Goal: Task Accomplishment & Management: Complete application form

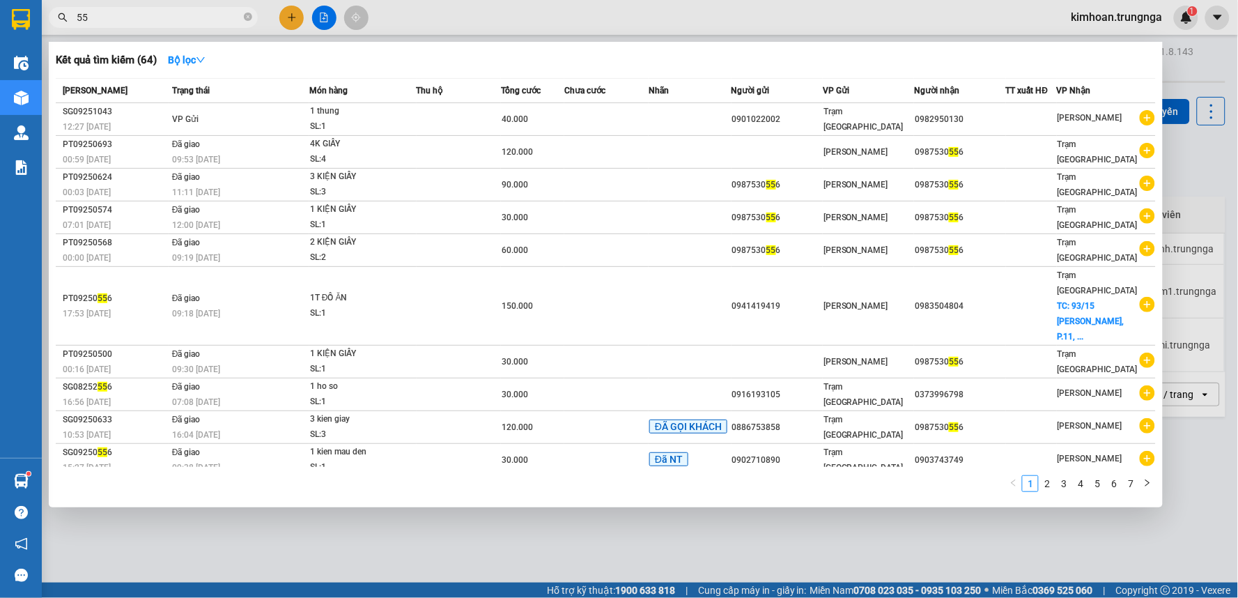
type input "5"
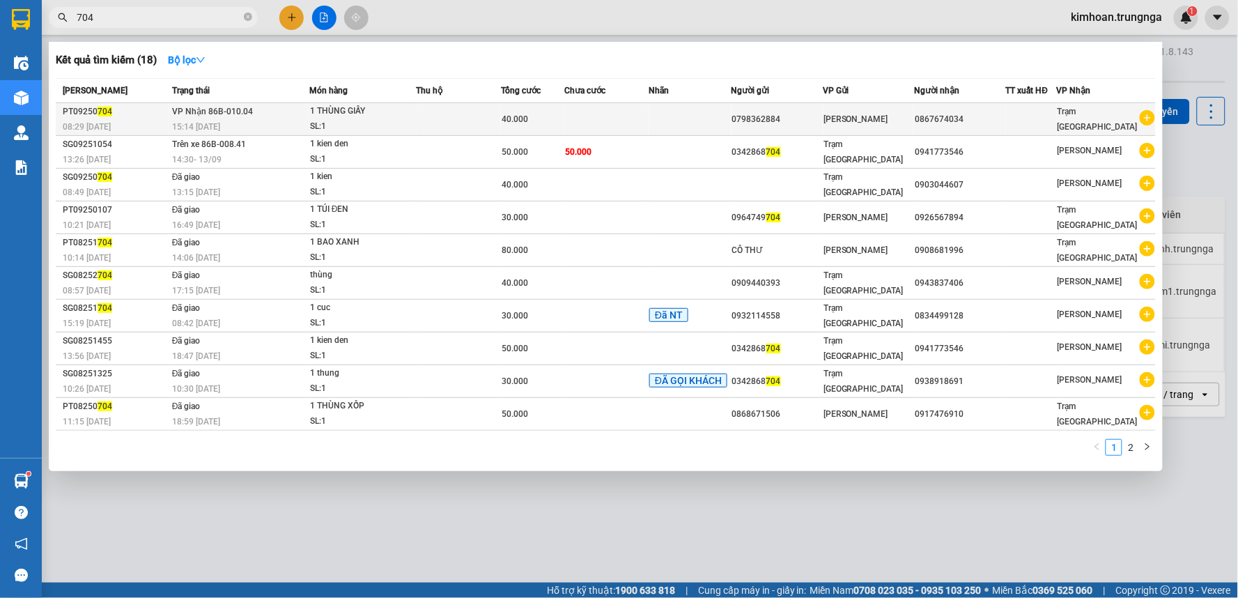
type input "704"
click at [254, 120] on div "15:14 [DATE]" at bounding box center [240, 126] width 137 height 15
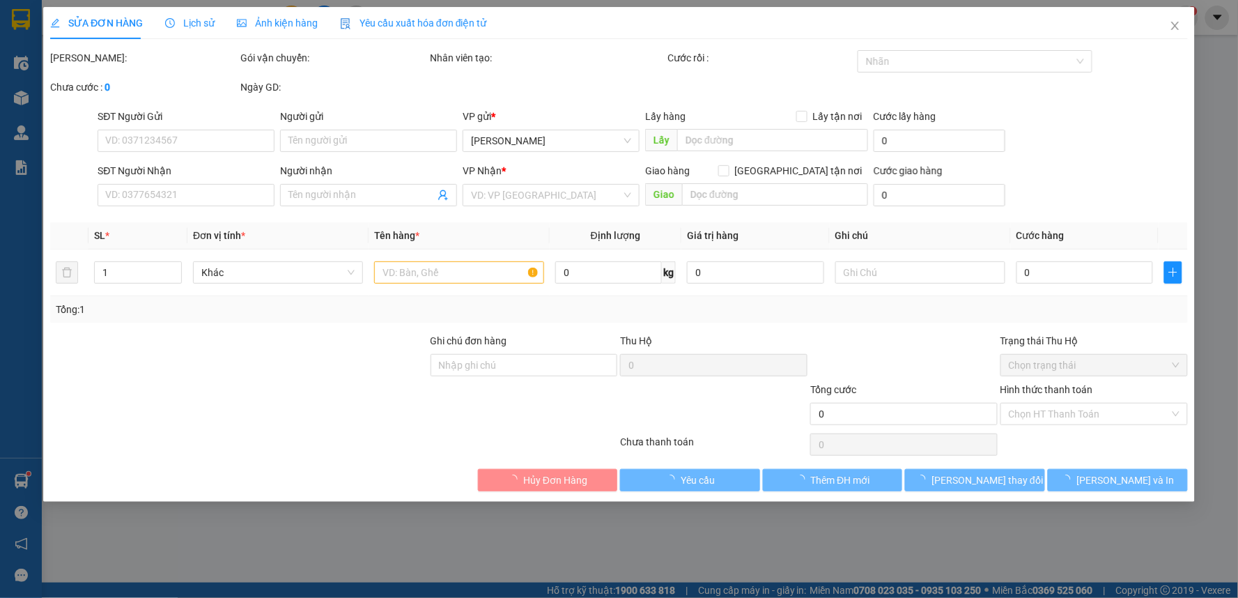
type input "0798362884"
type input "0867674034"
type input "40.000"
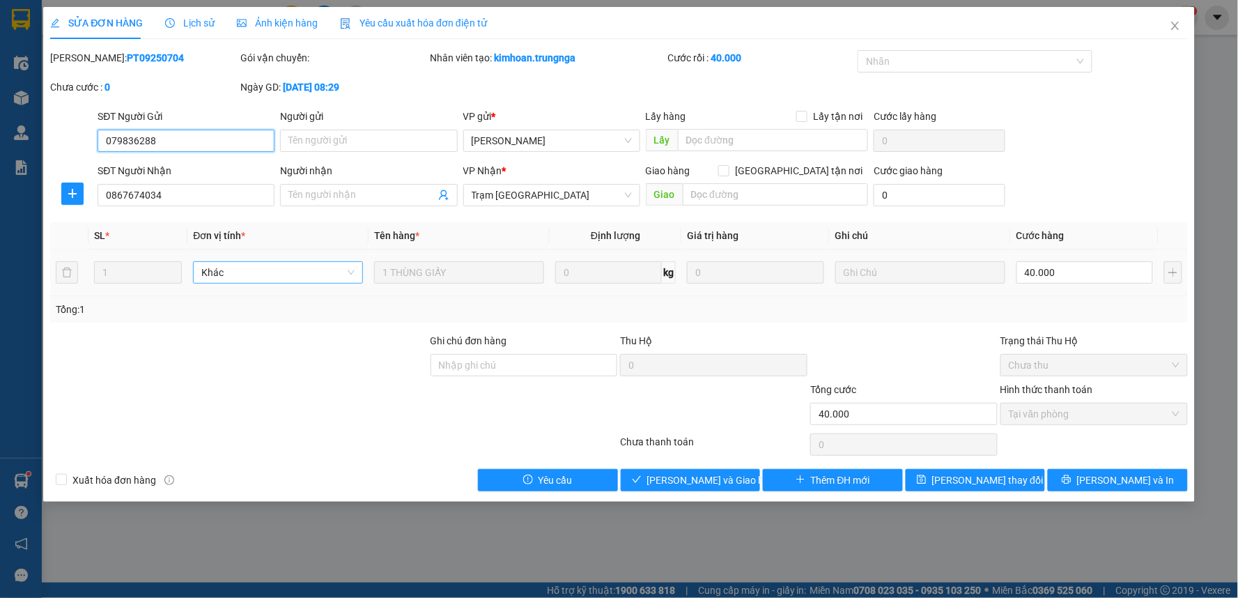
type input "0798362884"
click at [189, 196] on input "0867674034" at bounding box center [186, 195] width 177 height 22
click at [1178, 24] on icon "close" at bounding box center [1174, 25] width 11 height 11
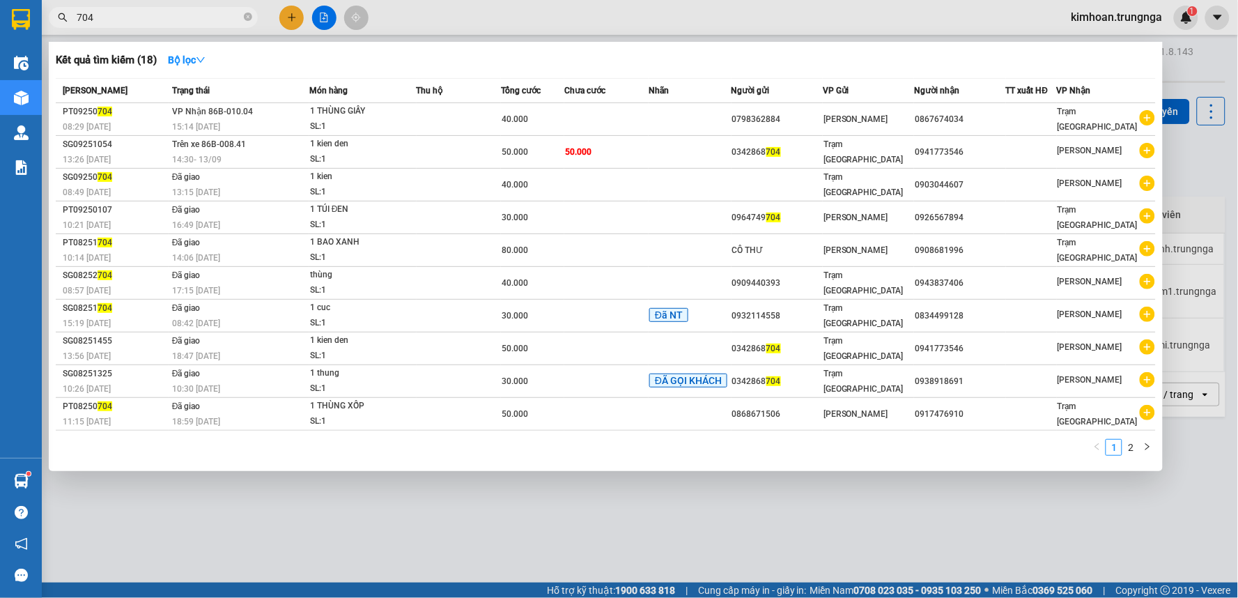
click at [196, 16] on input "704" at bounding box center [159, 17] width 164 height 15
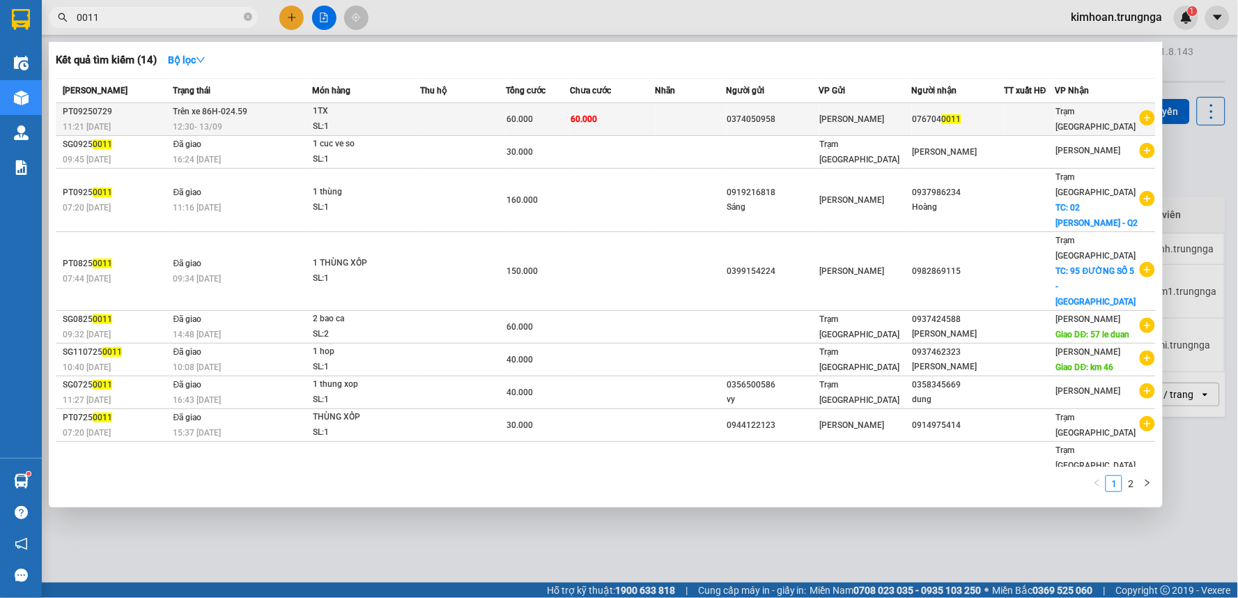
type input "0011"
click at [258, 120] on div "12:30 [DATE]" at bounding box center [242, 126] width 138 height 15
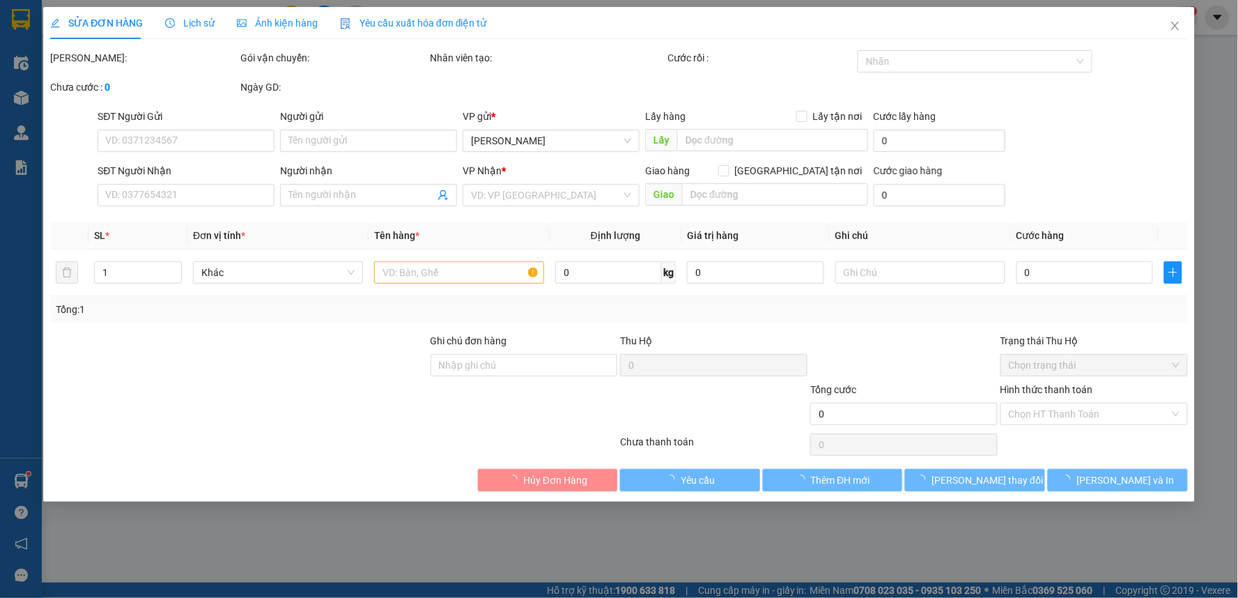
type input "0374050958"
type input "0767040011"
type input "60.000"
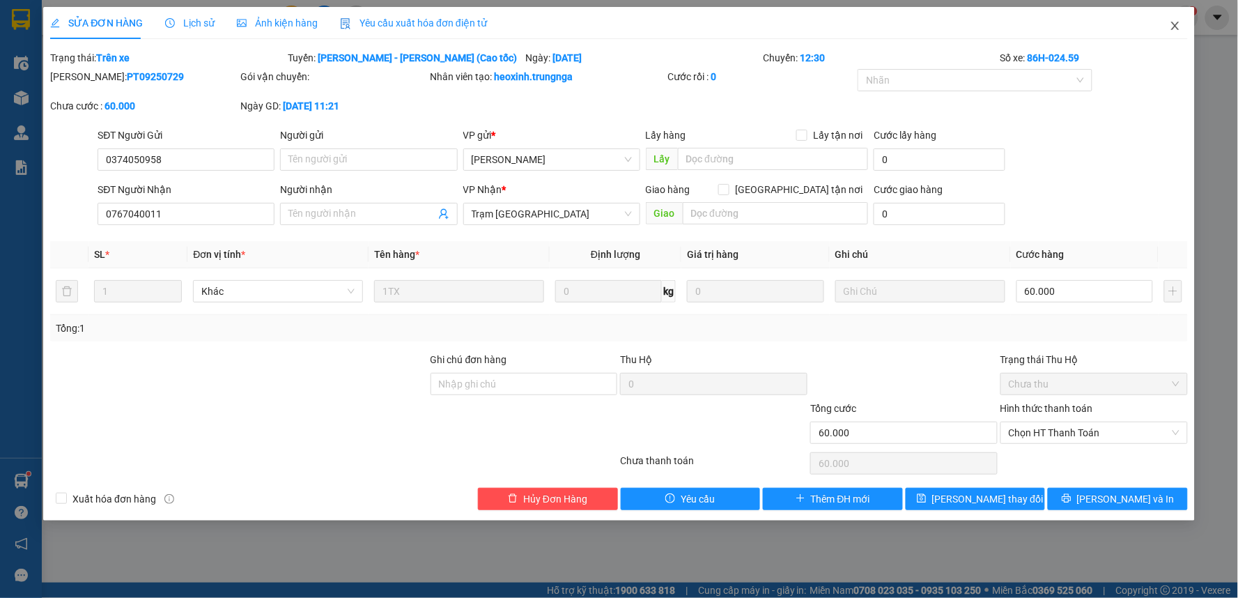
click at [1176, 22] on icon "close" at bounding box center [1174, 25] width 11 height 11
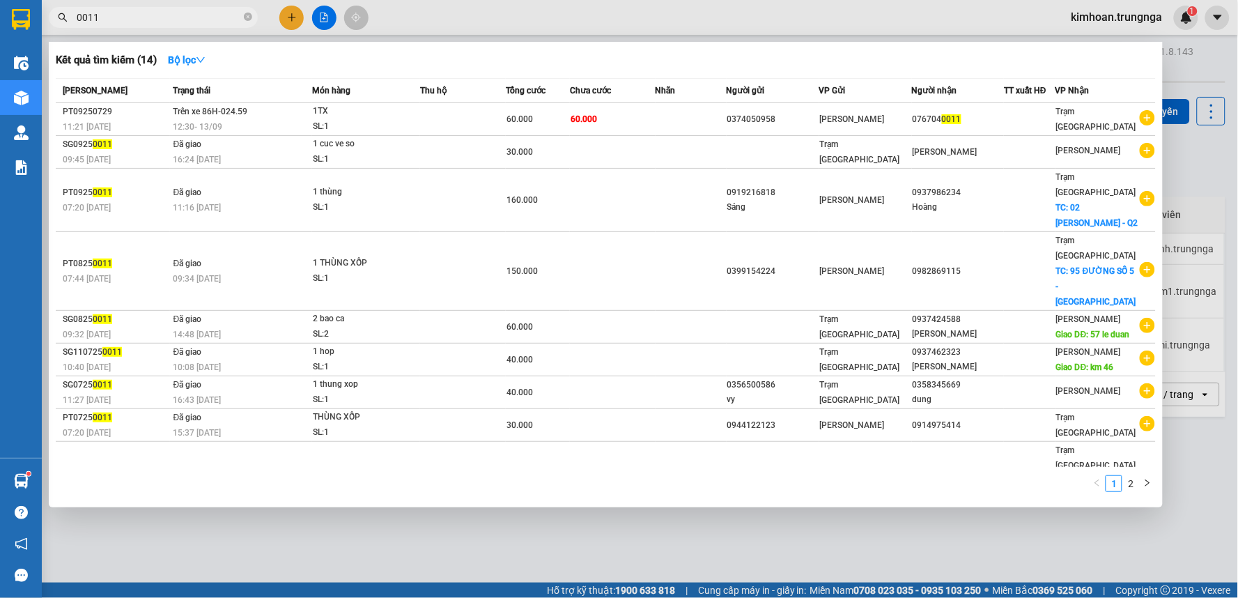
click at [161, 21] on input "0011" at bounding box center [159, 17] width 164 height 15
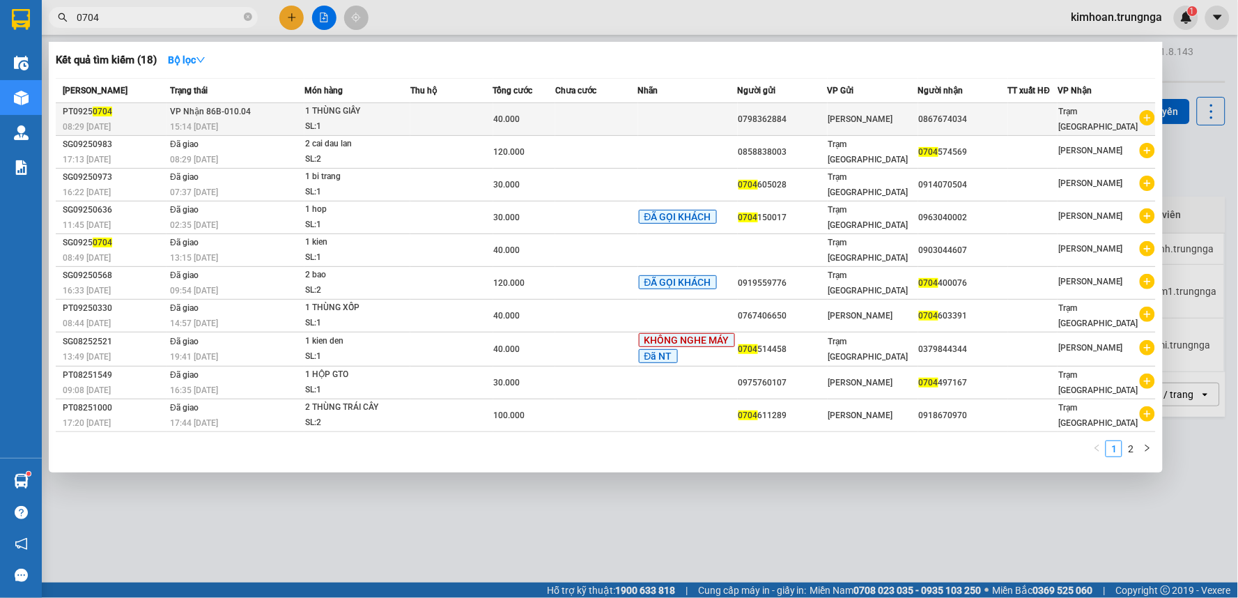
click at [239, 116] on span "VP Nhận 86B-010.04" at bounding box center [210, 112] width 81 height 10
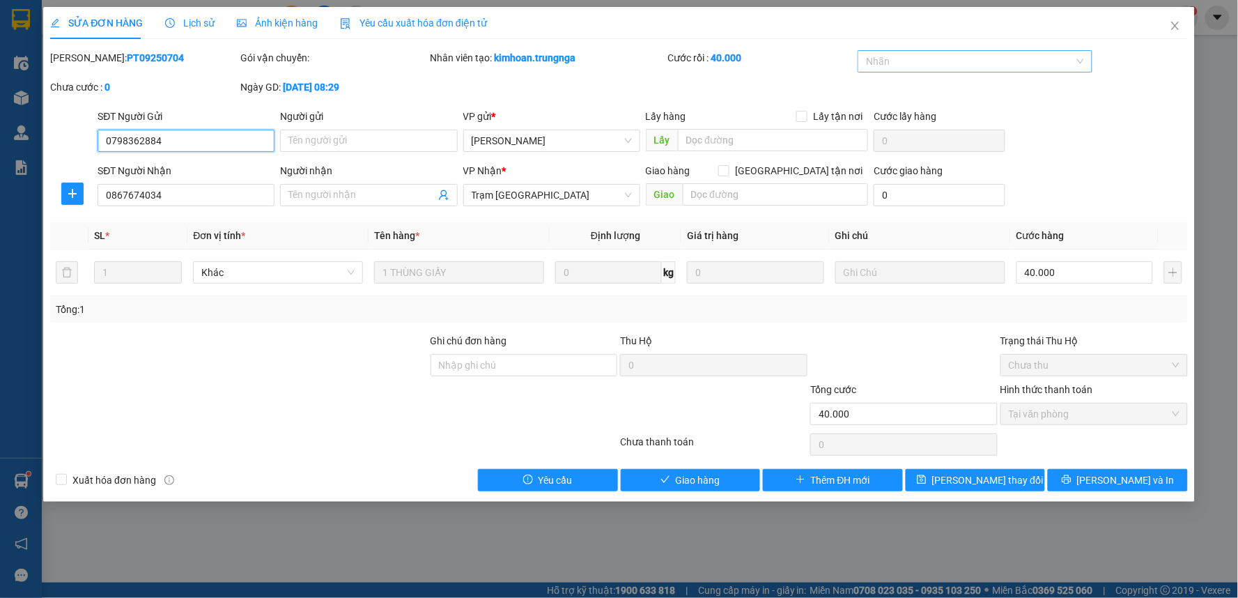
click at [943, 65] on div at bounding box center [968, 61] width 214 height 17
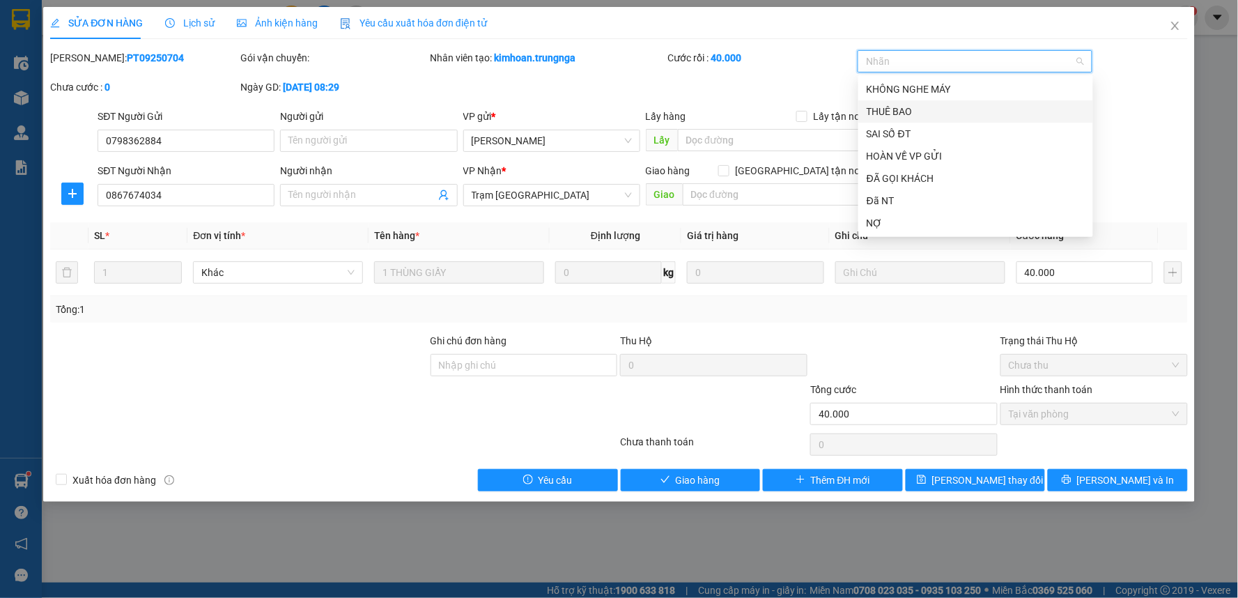
click at [1144, 123] on div "SĐT Người Gửi 0798362884 Người gửi Tên người gửi VP gửi * [PERSON_NAME] Lấy hàn…" at bounding box center [642, 133] width 1095 height 49
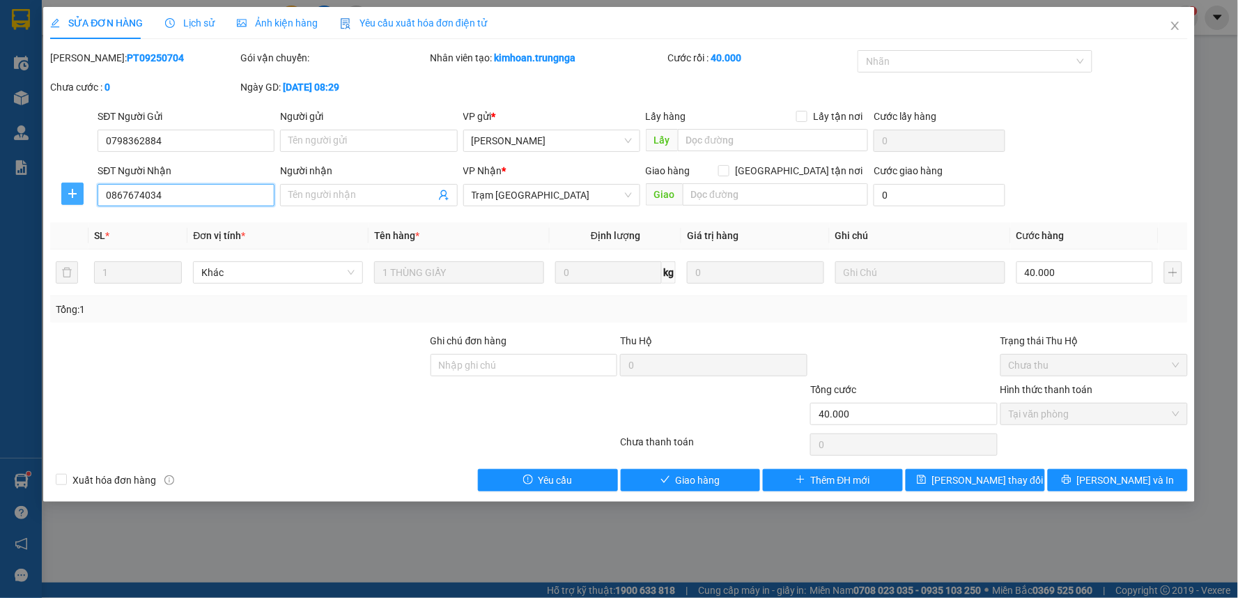
drag, startPoint x: 165, startPoint y: 194, endPoint x: 75, endPoint y: 192, distance: 90.6
click at [75, 192] on div "SĐT Người Nhận 0867674034 0867674034 Người nhận Tên người nhận VP Nhận * Trạm […" at bounding box center [619, 187] width 1140 height 49
drag, startPoint x: 184, startPoint y: 132, endPoint x: 106, endPoint y: 157, distance: 81.7
click at [106, 157] on div "SĐT Người Gửi 0798362884 0798362884" at bounding box center [186, 133] width 177 height 49
click at [1165, 23] on span "Close" at bounding box center [1174, 26] width 39 height 39
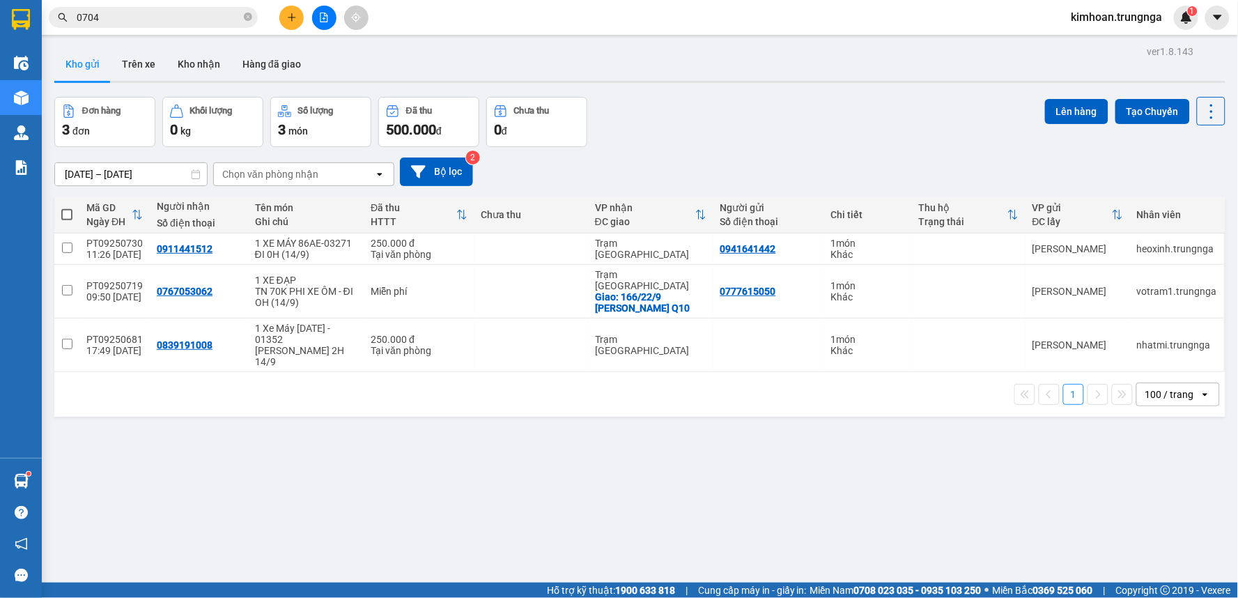
click at [987, 29] on div "Kết quả tìm kiếm ( 18 ) Bộ lọc Mã ĐH Trạng thái Món hàng Thu hộ Tổng cước Chưa …" at bounding box center [619, 17] width 1238 height 35
click at [185, 17] on input "0704" at bounding box center [159, 17] width 164 height 15
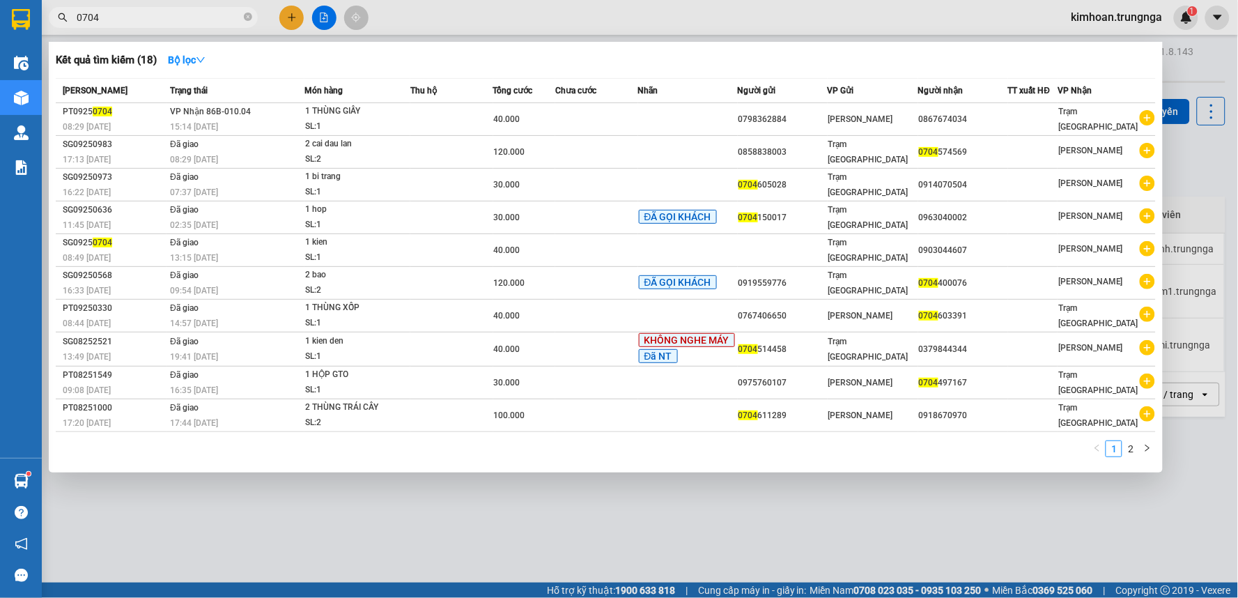
click at [185, 17] on input "0704" at bounding box center [159, 17] width 164 height 15
click at [141, 19] on input "0704" at bounding box center [159, 17] width 164 height 15
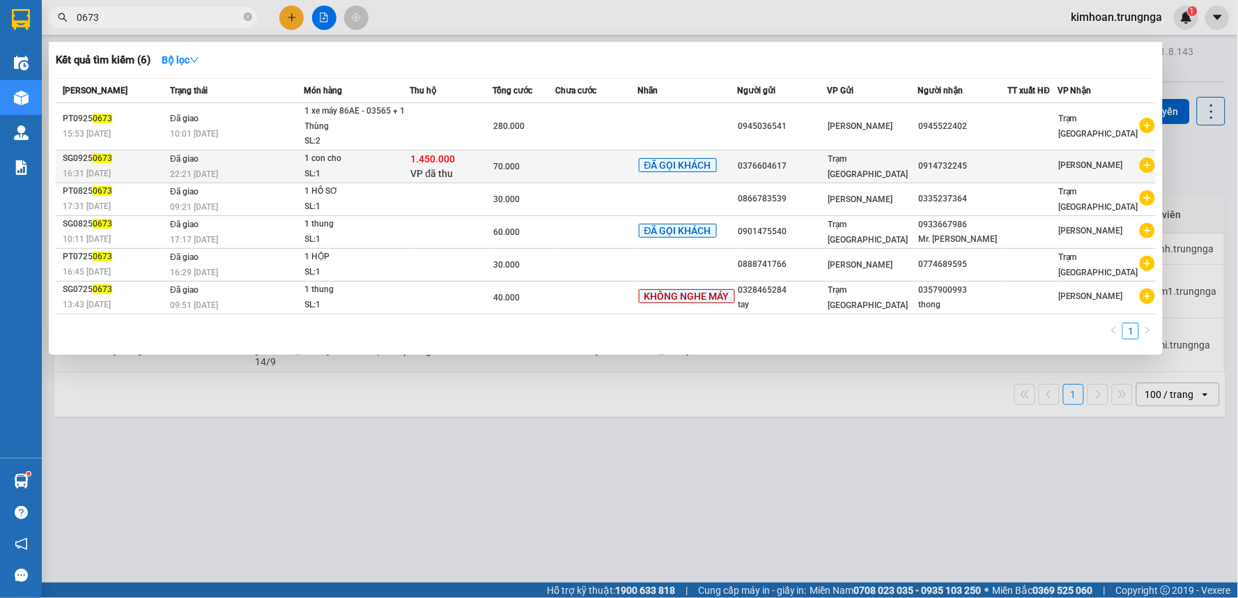
type input "0673"
click at [398, 171] on div "SL: 1" at bounding box center [357, 173] width 104 height 15
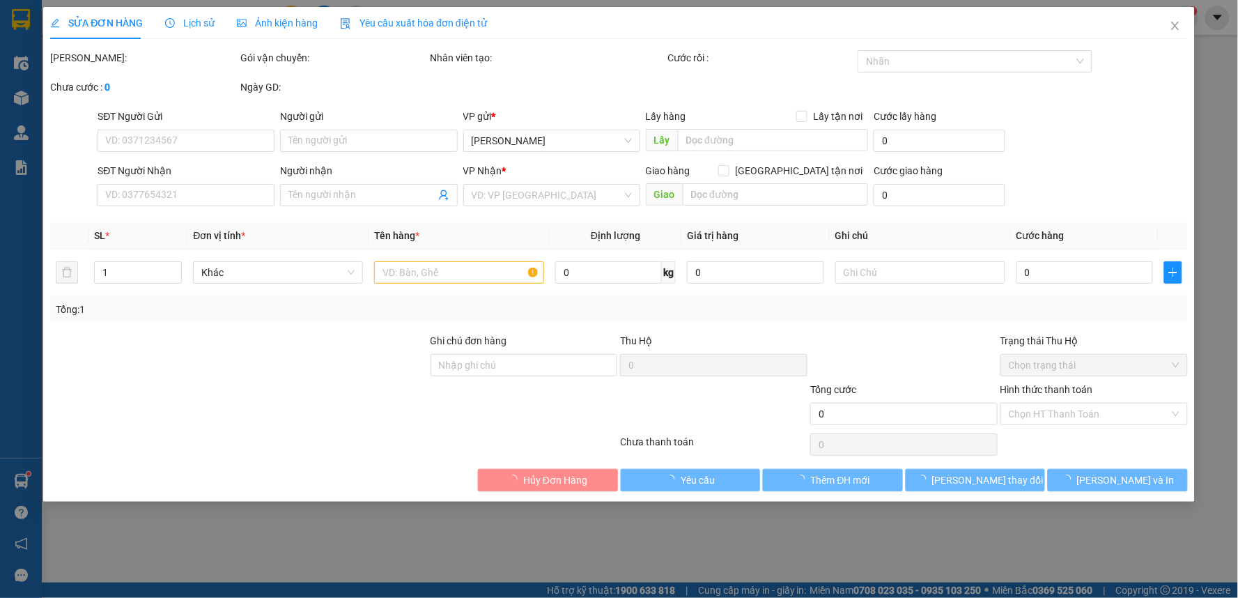
type input "0376604617"
type input "0914732245"
type input "1.450.000"
type input "70.000"
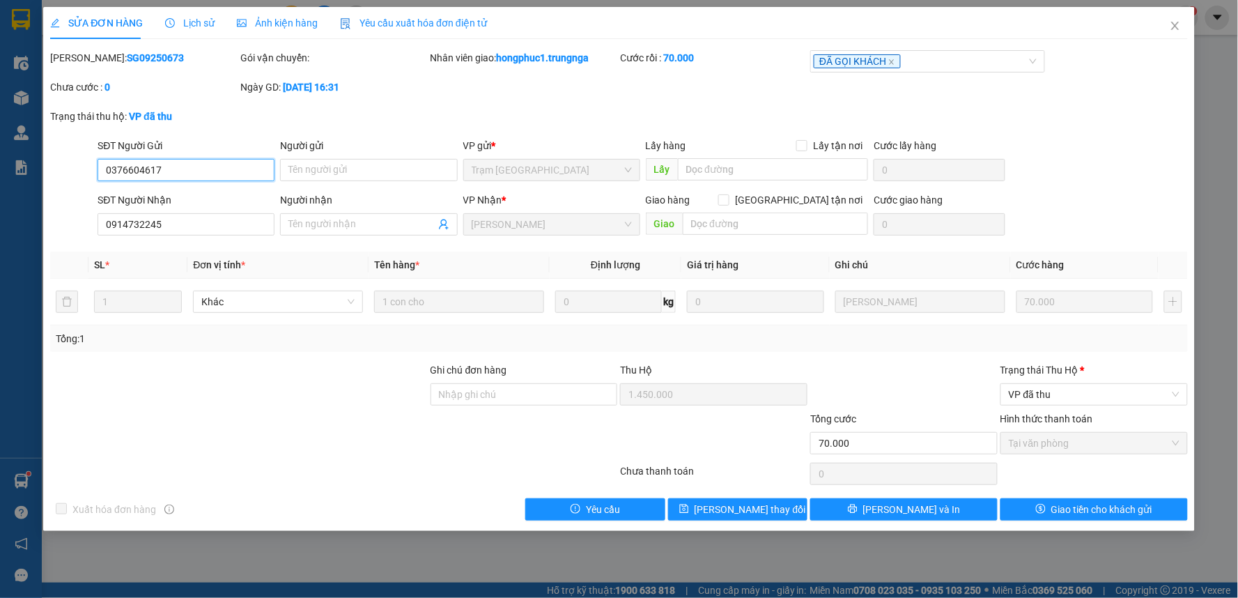
drag, startPoint x: 171, startPoint y: 177, endPoint x: 81, endPoint y: 176, distance: 89.8
click at [81, 176] on div "SĐT Người Gửi 0376604617 0376604617 Người gửi Tên người gửi VP gửi * Trạm [GEOG…" at bounding box center [619, 162] width 1140 height 49
click at [1174, 26] on icon "close" at bounding box center [1175, 26] width 8 height 8
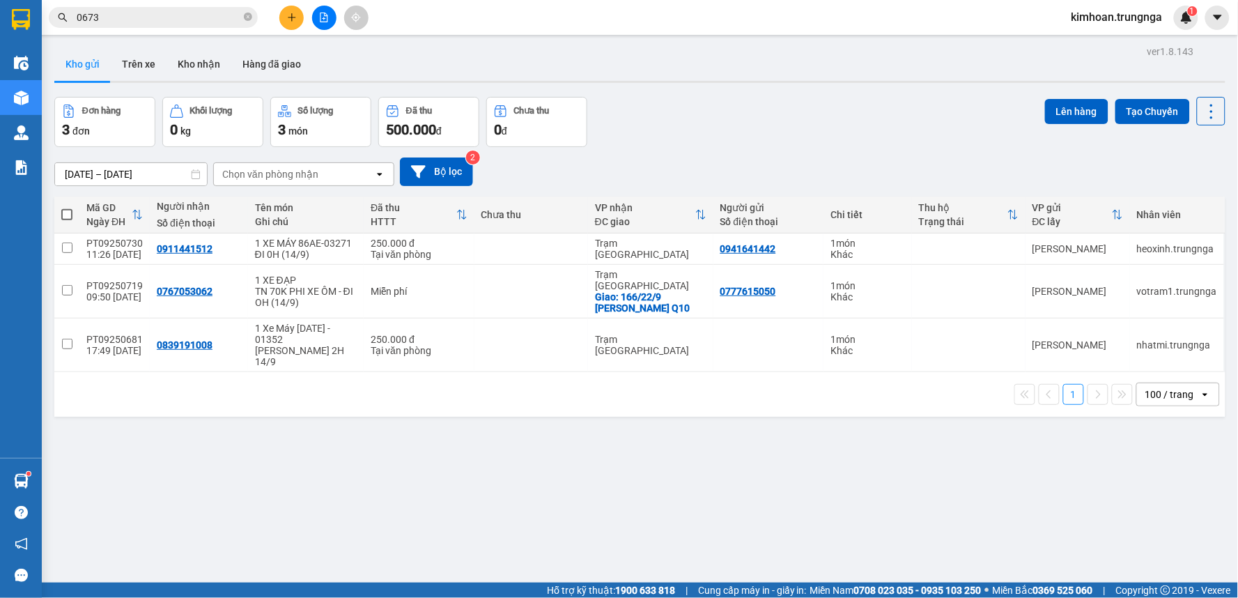
click at [179, 24] on input "0673" at bounding box center [159, 17] width 164 height 15
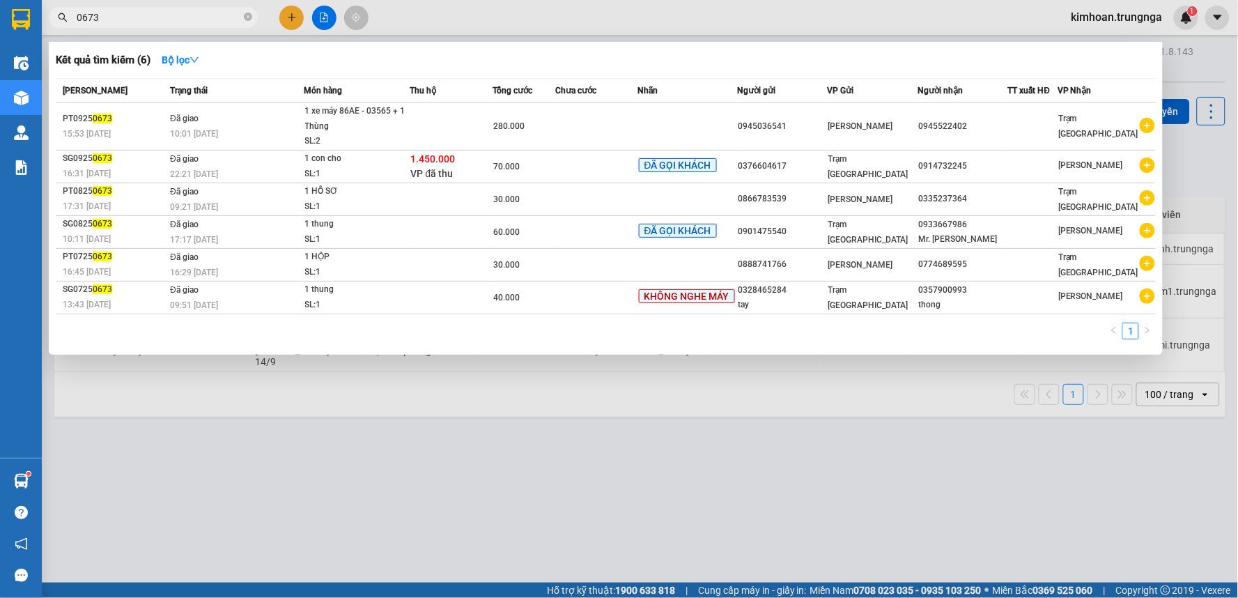
click at [178, 24] on input "0673" at bounding box center [159, 17] width 164 height 15
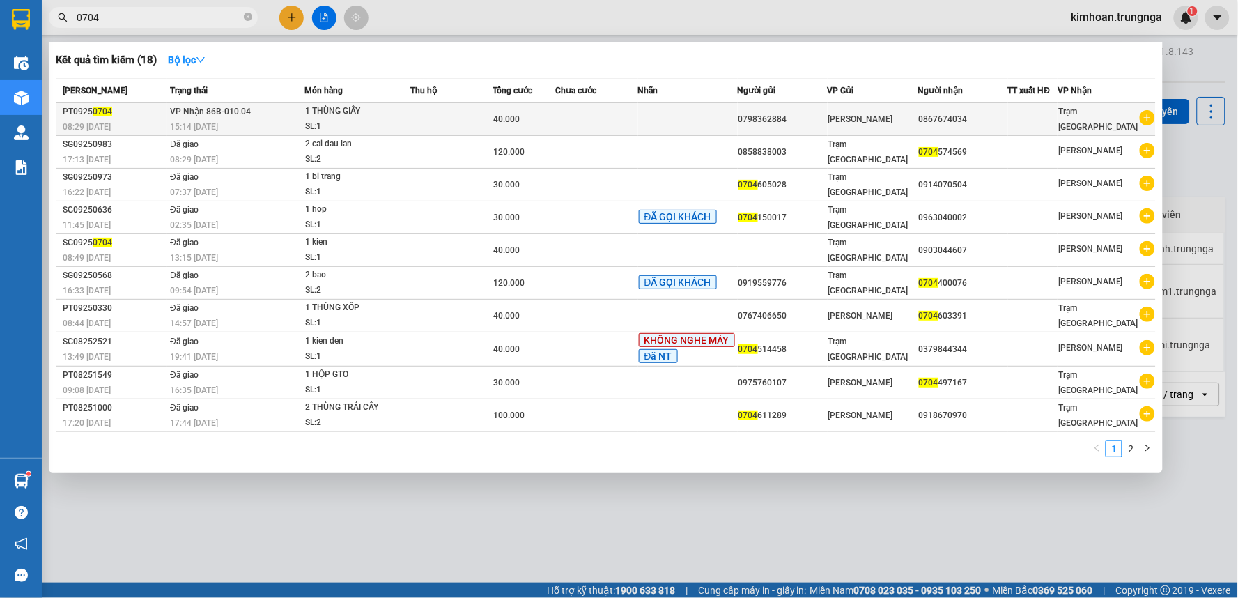
type input "0704"
click at [272, 110] on td "VP Nhận 86B-010.04 15:14 [DATE]" at bounding box center [235, 119] width 138 height 33
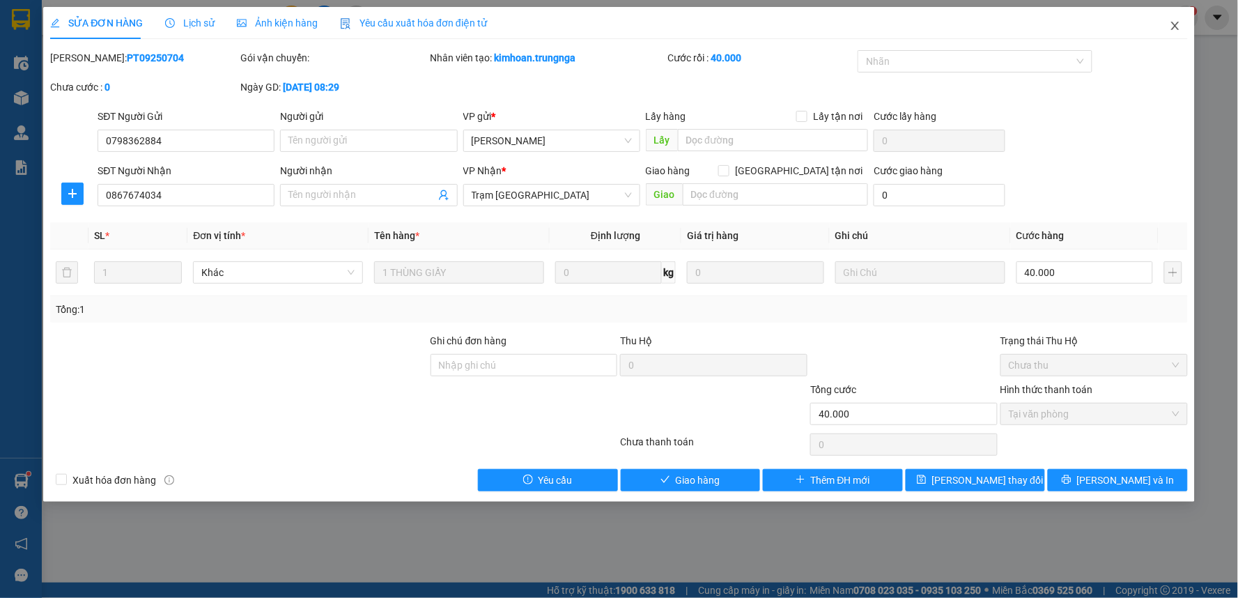
click at [1177, 28] on icon "close" at bounding box center [1174, 25] width 11 height 11
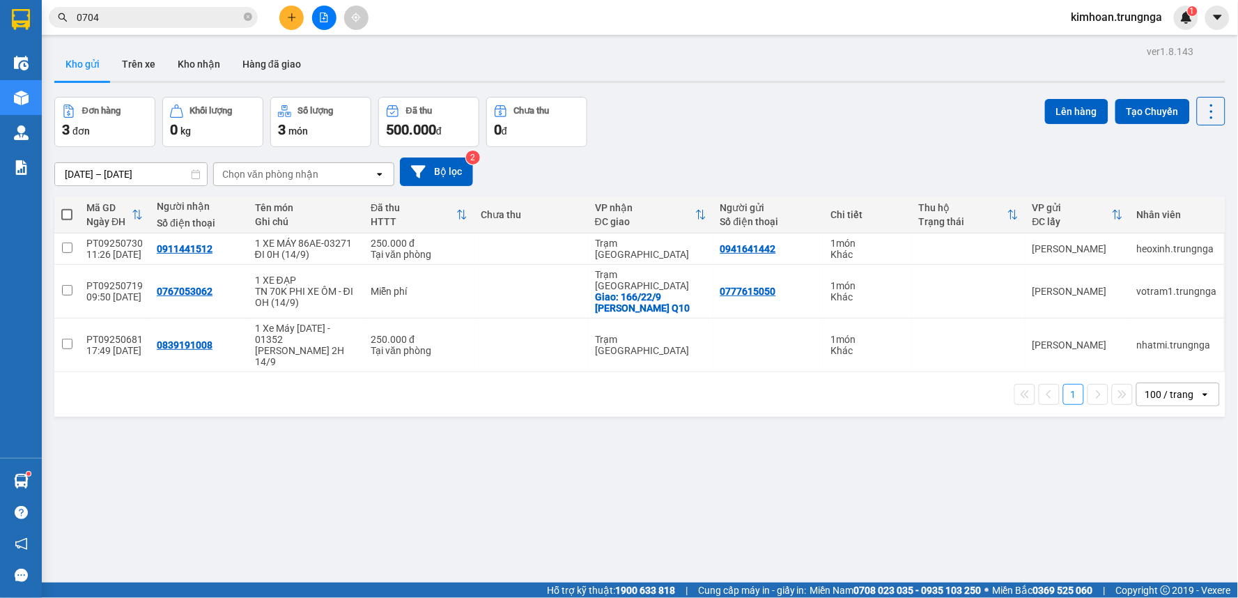
drag, startPoint x: 538, startPoint y: 471, endPoint x: 517, endPoint y: 467, distance: 21.2
click at [538, 471] on div "ver 1.8.143 Kho gửi Trên xe Kho nhận Hàng đã giao Đơn hàng 3 đơn Khối lượng 0 k…" at bounding box center [640, 341] width 1182 height 598
click at [294, 14] on icon "plus" at bounding box center [292, 18] width 10 height 10
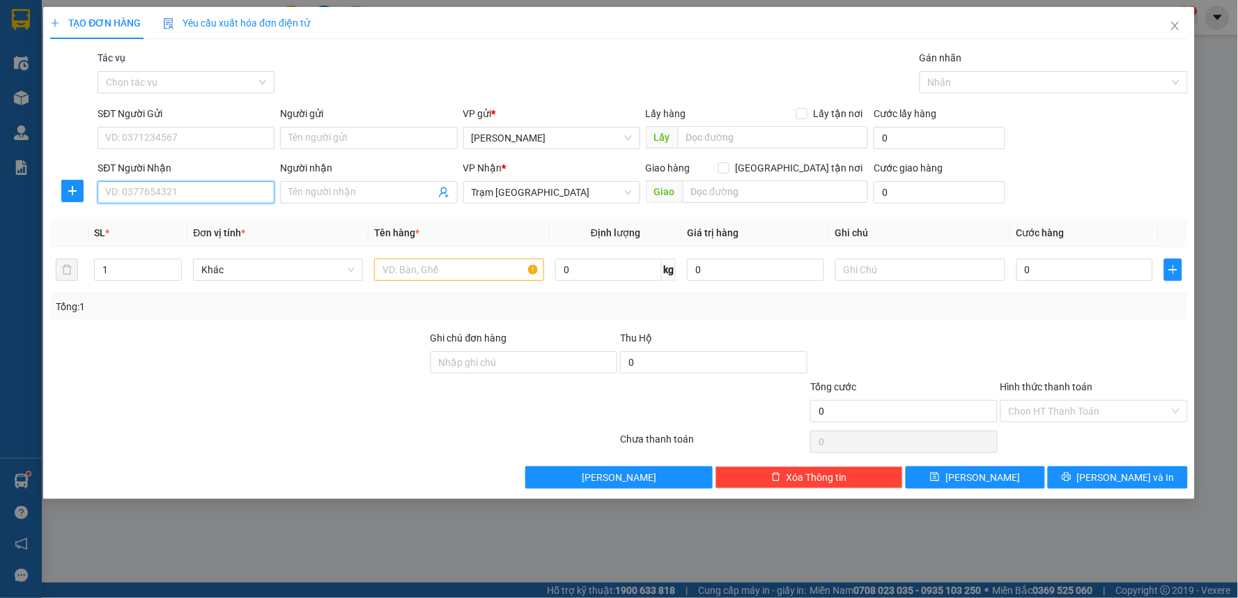
click at [206, 192] on input "SĐT Người Nhận" at bounding box center [186, 192] width 177 height 22
type input "0947922338"
click at [182, 123] on div "SĐT Người Gửi" at bounding box center [186, 116] width 177 height 21
drag, startPoint x: 197, startPoint y: 143, endPoint x: 569, endPoint y: 72, distance: 378.5
click at [198, 143] on input "SĐT Người Gửi" at bounding box center [186, 138] width 177 height 22
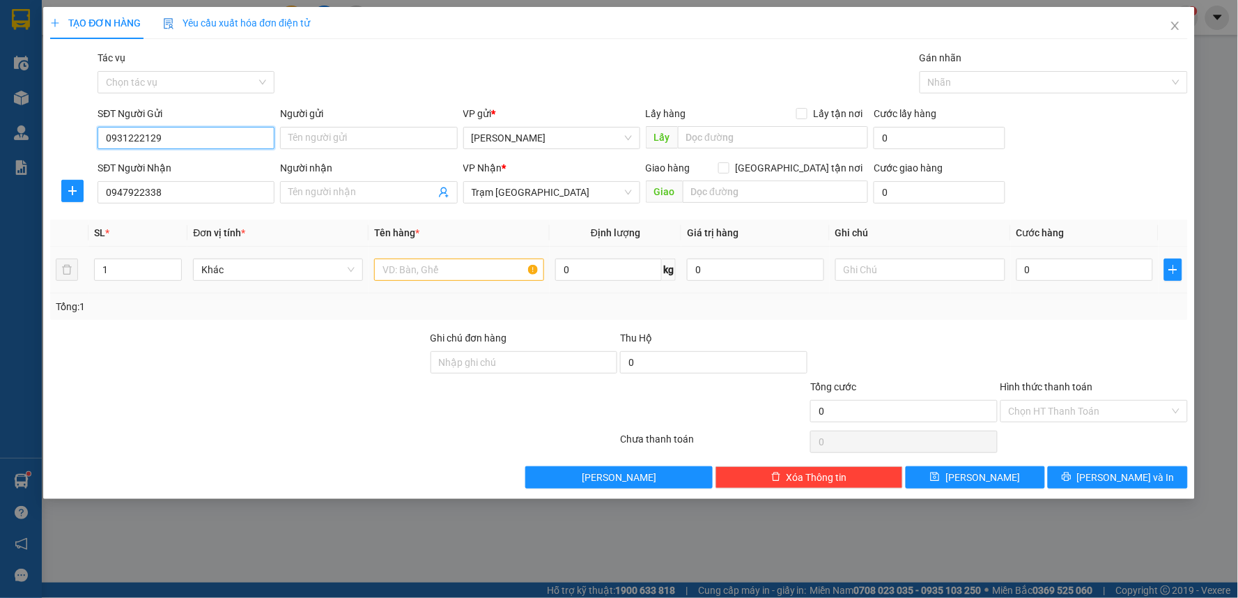
type input "0931222129"
click at [489, 263] on input "text" at bounding box center [459, 269] width 170 height 22
type input "!"
type input "1 Thùng"
click at [1021, 274] on input "0" at bounding box center [1084, 269] width 137 height 22
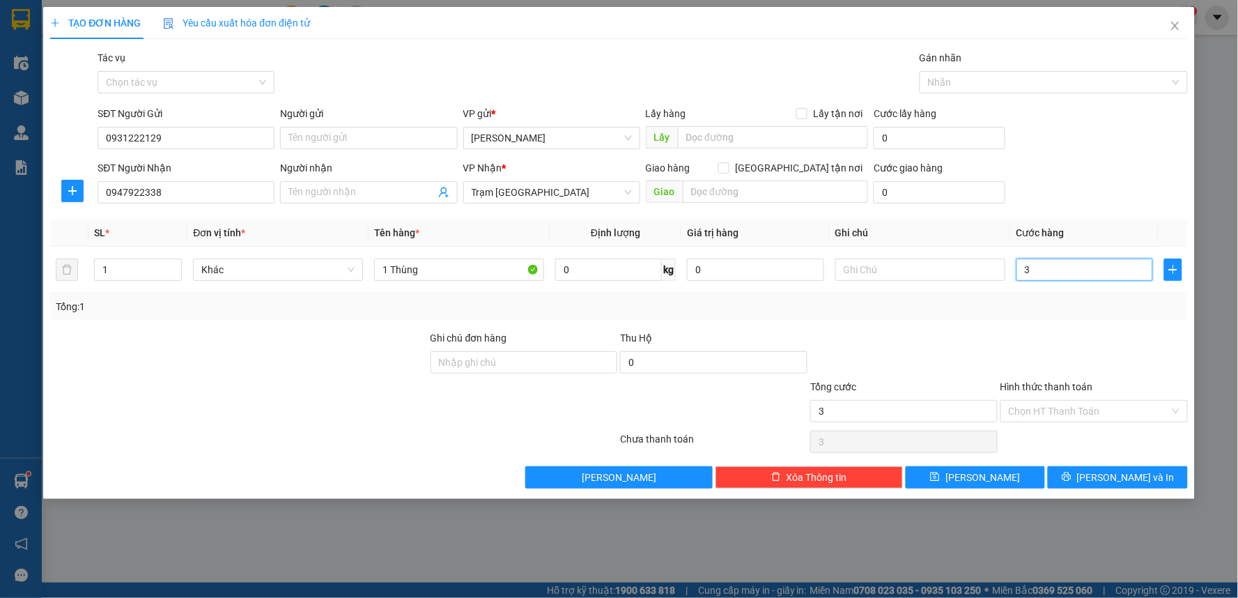
type input "3"
type input "30"
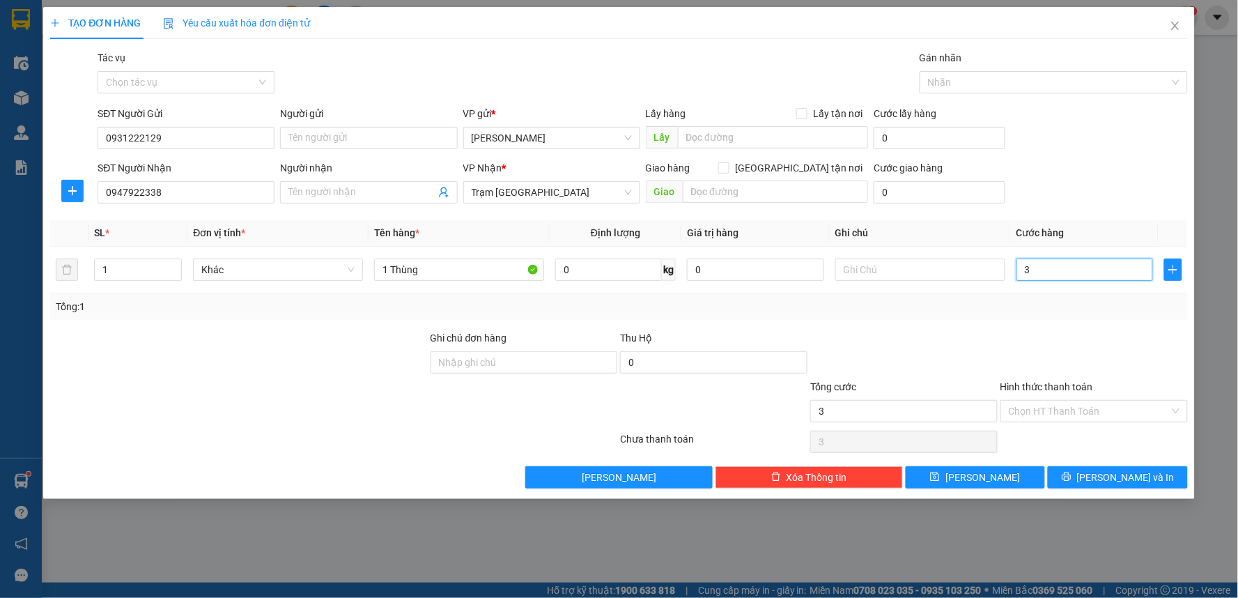
type input "30"
type input "30.000"
click at [1076, 325] on div "Transit Pickup Surcharge Ids Transit Deliver Surcharge Ids Transit Deliver Surc…" at bounding box center [618, 269] width 1137 height 438
click at [1077, 407] on input "Hình thức thanh toán" at bounding box center [1088, 410] width 161 height 21
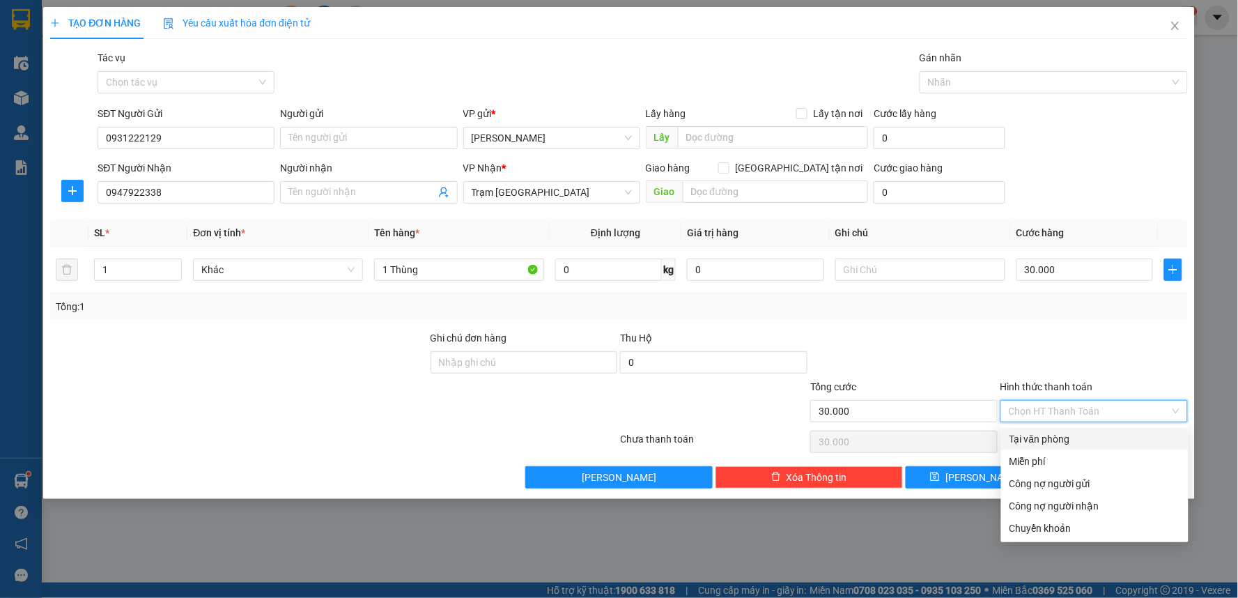
click at [1066, 442] on div "Tại văn phòng" at bounding box center [1094, 438] width 171 height 15
type input "0"
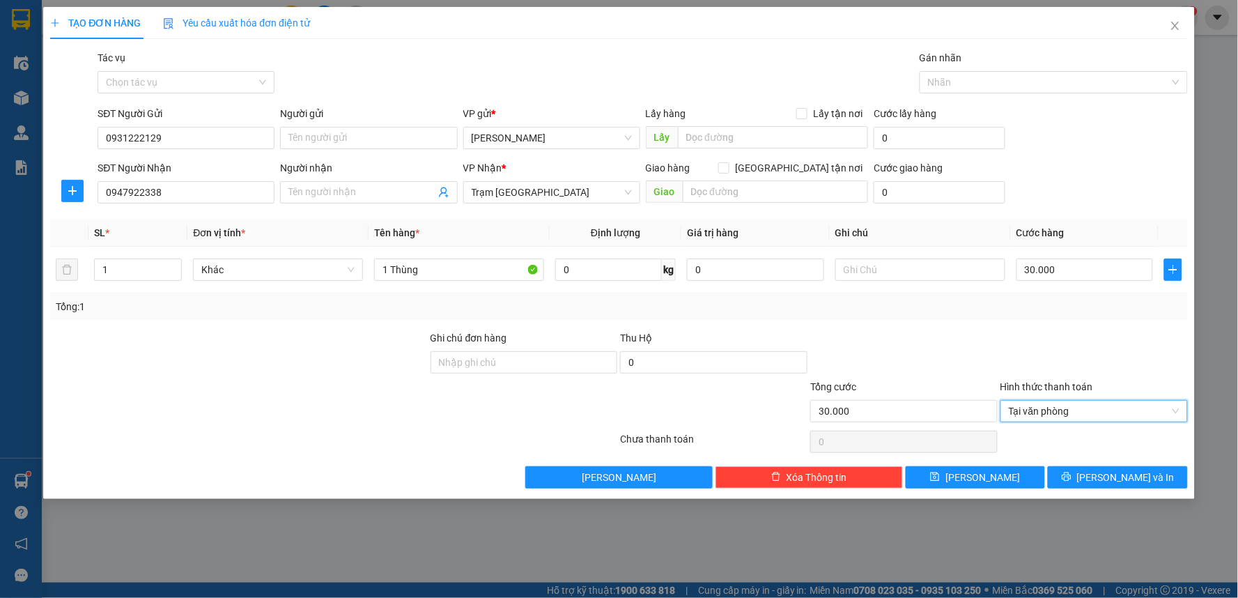
click at [914, 331] on div at bounding box center [904, 354] width 190 height 49
click at [1146, 481] on button "[PERSON_NAME] và In" at bounding box center [1117, 477] width 140 height 22
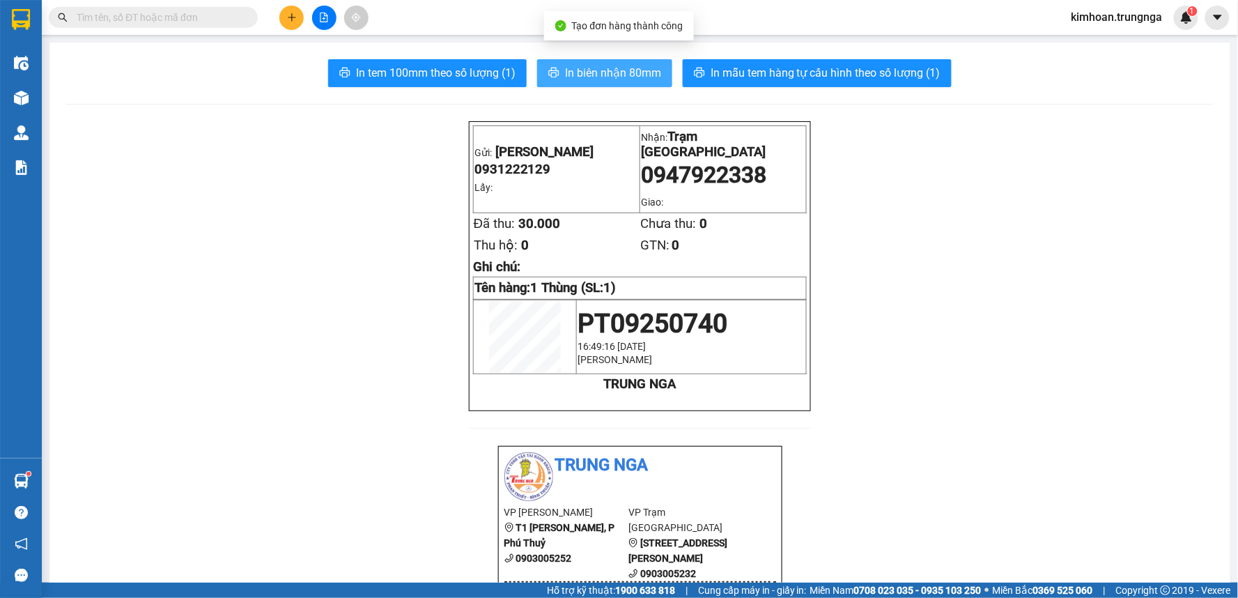
click at [629, 85] on button "In biên nhận 80mm" at bounding box center [604, 73] width 135 height 28
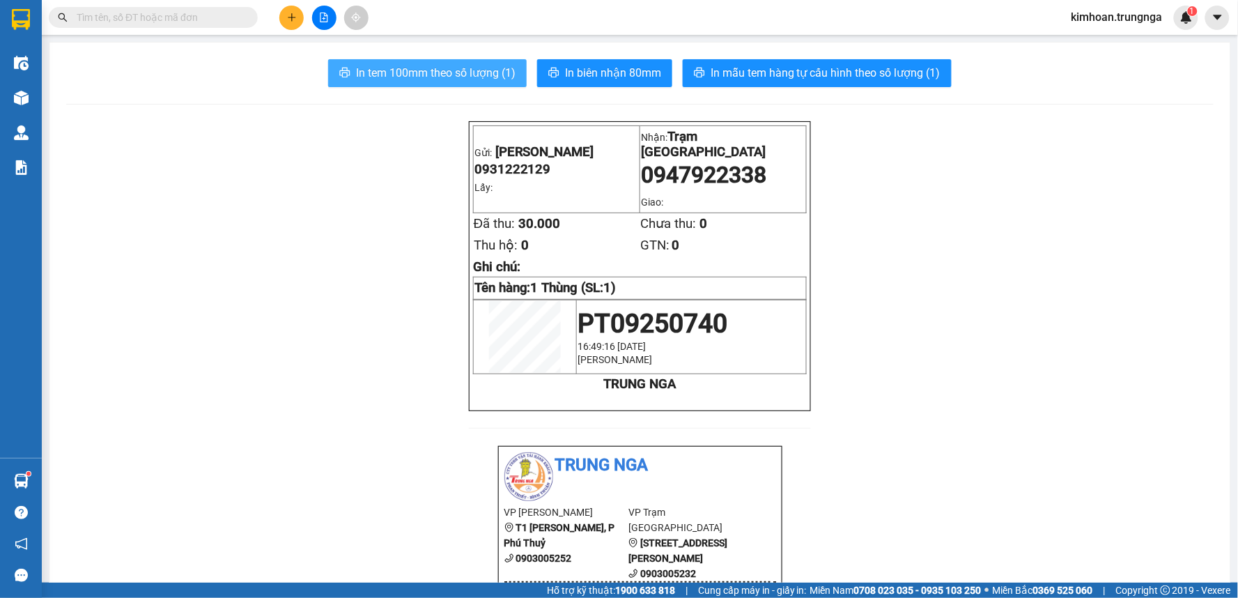
click at [373, 65] on span "In tem 100mm theo số lượng (1)" at bounding box center [435, 72] width 159 height 17
